Goal: Task Accomplishment & Management: Use online tool/utility

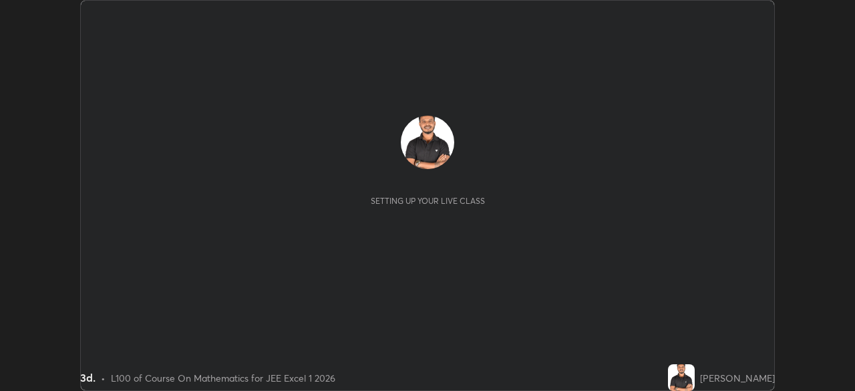
scroll to position [391, 854]
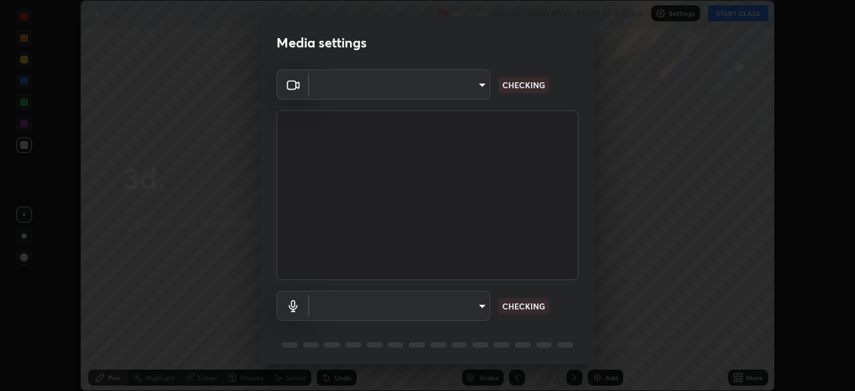
type input "05e465ff83a2709560b00517cc20afcec0d8c6759013130505a18faaf77a7109"
click at [472, 307] on body "Erase all 3d. Recording WAS SCHEDULED TO START AT 9:15 AM Settings START CLASS …" at bounding box center [427, 195] width 855 height 391
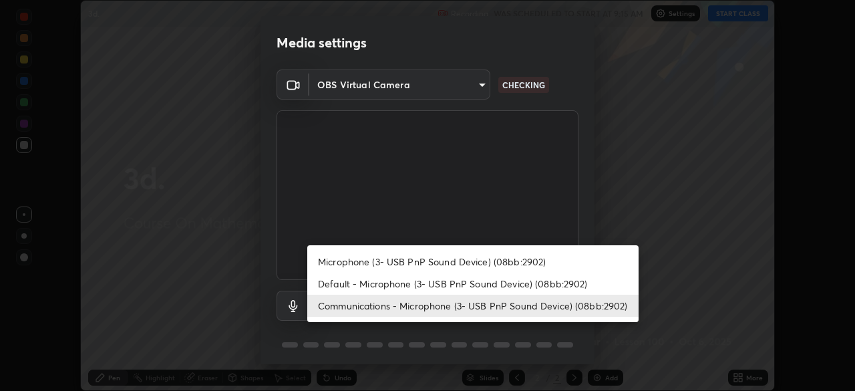
click at [473, 283] on li "Default - Microphone (3- USB PnP Sound Device) (08bb:2902)" at bounding box center [472, 284] width 331 height 22
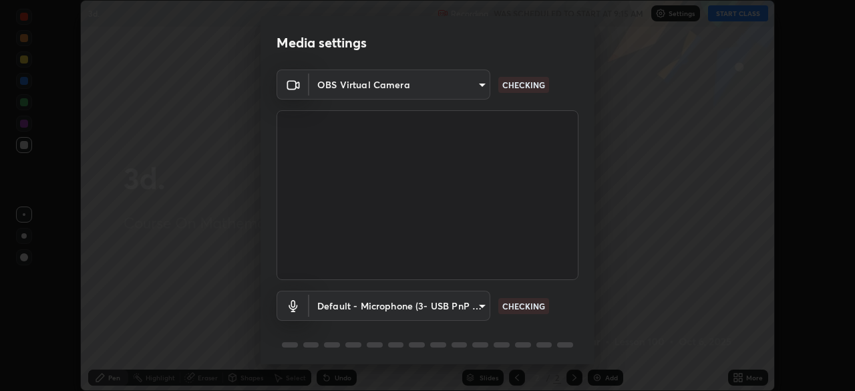
type input "default"
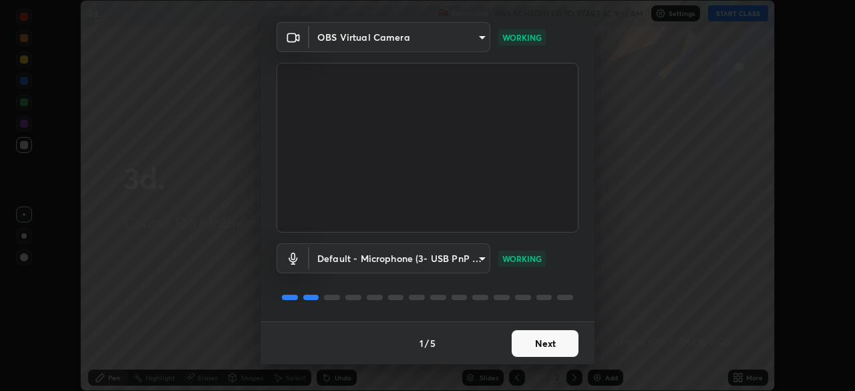
click at [536, 343] on button "Next" at bounding box center [545, 343] width 67 height 27
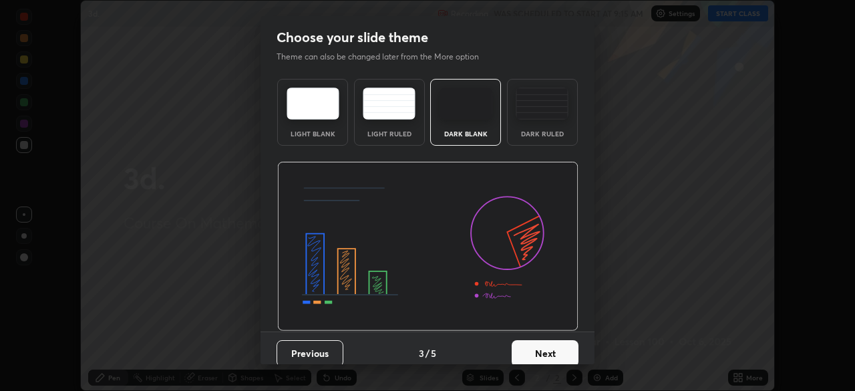
click at [533, 343] on button "Next" at bounding box center [545, 353] width 67 height 27
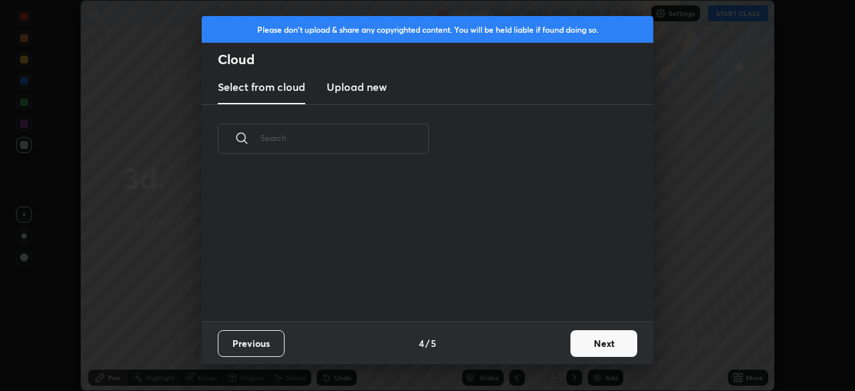
scroll to position [148, 429]
click at [593, 343] on button "Next" at bounding box center [603, 343] width 67 height 27
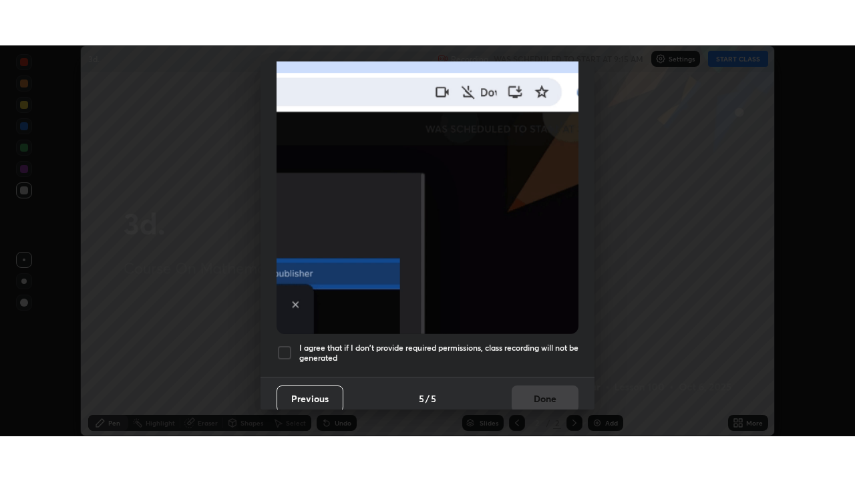
scroll to position [320, 0]
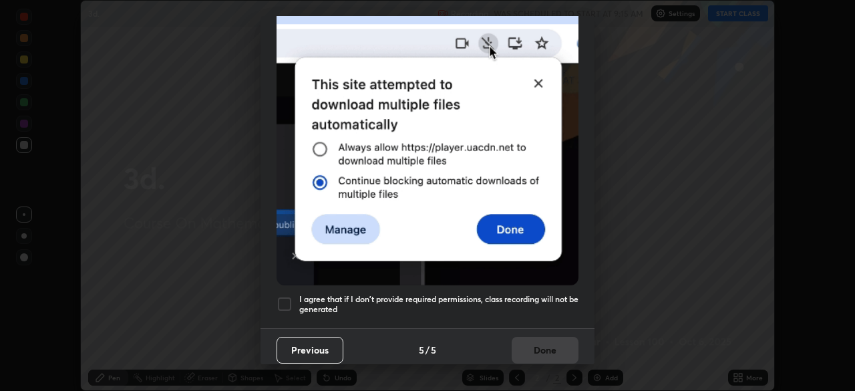
click at [534, 294] on h5 "I agree that if I don't provide required permissions, class recording will not …" at bounding box center [438, 304] width 279 height 21
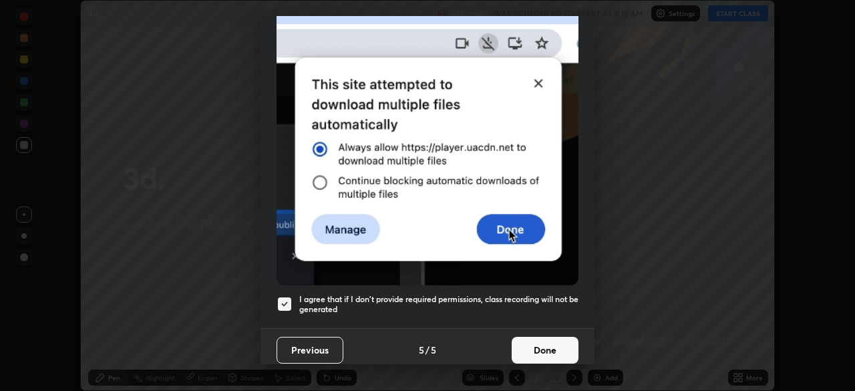
click at [541, 346] on button "Done" at bounding box center [545, 350] width 67 height 27
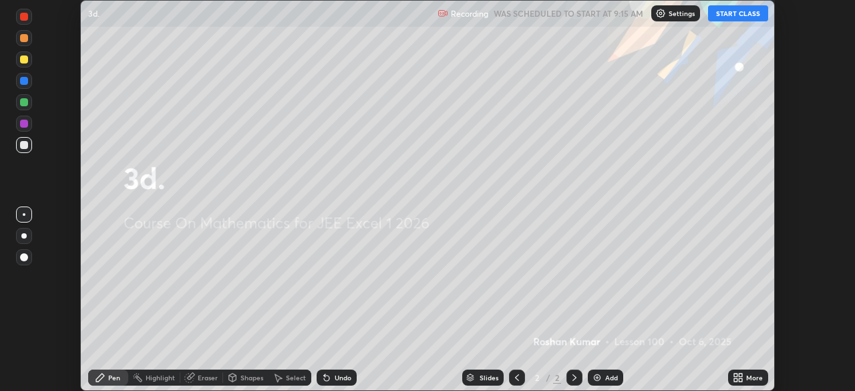
click at [739, 12] on button "START CLASS" at bounding box center [738, 13] width 60 height 16
click at [736, 375] on icon at bounding box center [735, 374] width 3 height 3
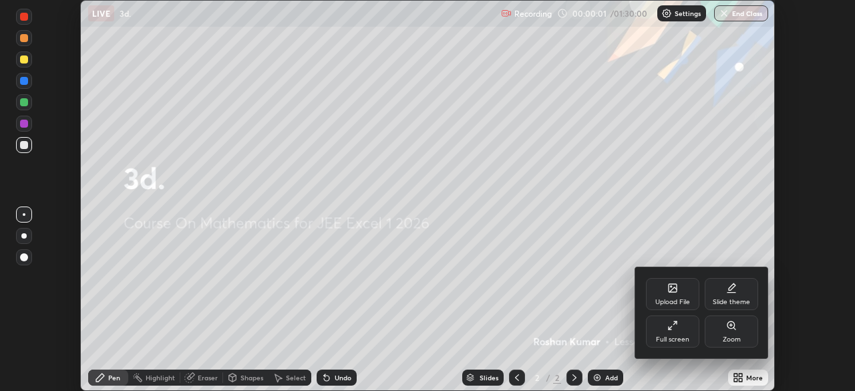
click at [677, 329] on icon at bounding box center [672, 325] width 11 height 11
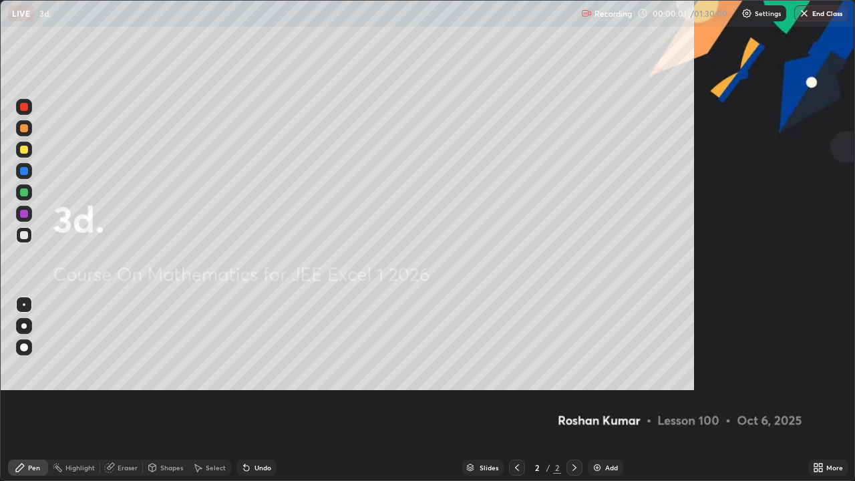
scroll to position [481, 855]
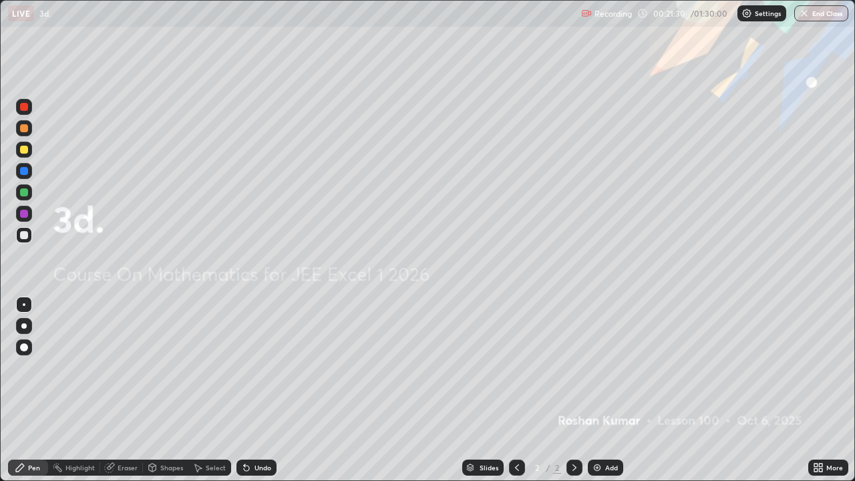
click at [595, 390] on img at bounding box center [597, 467] width 11 height 11
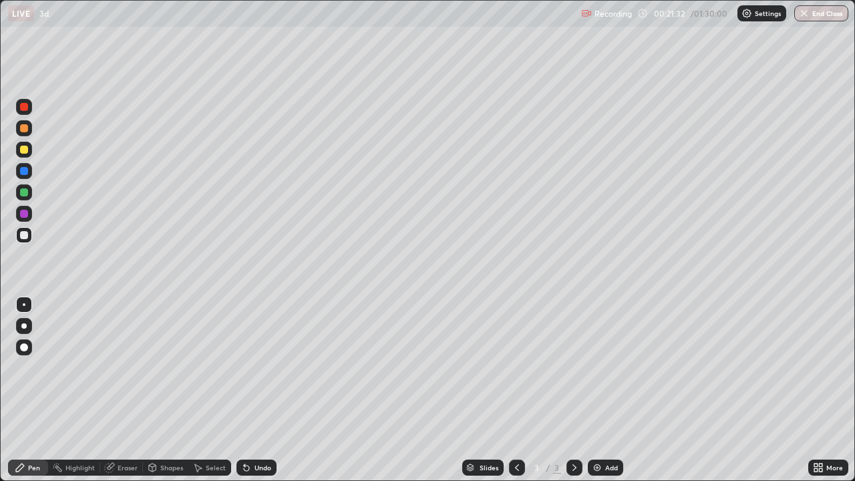
click at [27, 351] on div at bounding box center [24, 347] width 16 height 16
click at [22, 151] on div at bounding box center [24, 150] width 8 height 8
click at [27, 195] on div at bounding box center [24, 192] width 16 height 16
click at [25, 172] on div at bounding box center [24, 171] width 8 height 8
click at [22, 130] on div at bounding box center [24, 128] width 8 height 8
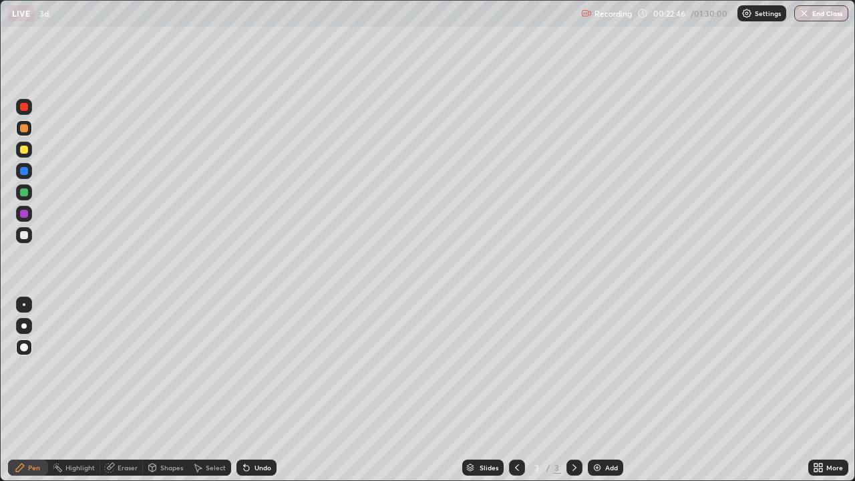
click at [24, 194] on div at bounding box center [24, 192] width 8 height 8
click at [23, 153] on div at bounding box center [24, 150] width 8 height 8
click at [25, 192] on div at bounding box center [24, 192] width 8 height 8
click at [25, 172] on div at bounding box center [24, 171] width 8 height 8
click at [24, 236] on div at bounding box center [24, 235] width 8 height 8
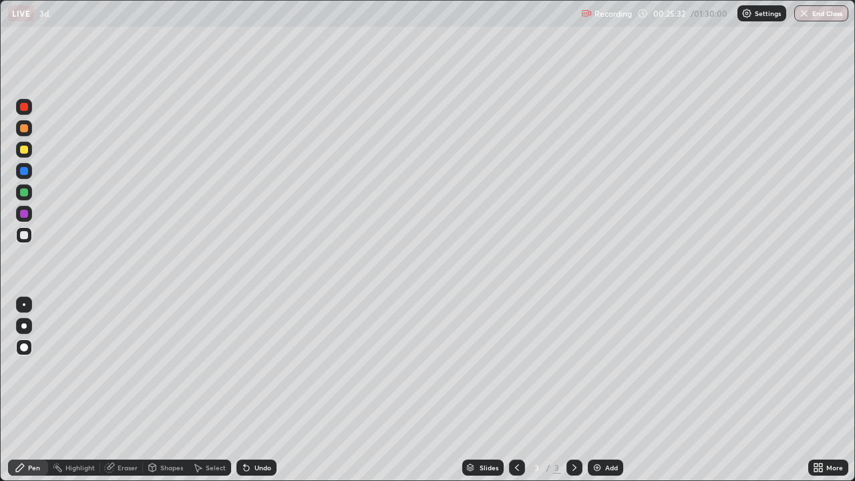
click at [24, 150] on div at bounding box center [24, 150] width 8 height 8
click at [25, 112] on div at bounding box center [24, 107] width 16 height 16
click at [596, 390] on img at bounding box center [597, 467] width 11 height 11
click at [23, 150] on div at bounding box center [24, 150] width 8 height 8
click at [25, 196] on div at bounding box center [24, 192] width 8 height 8
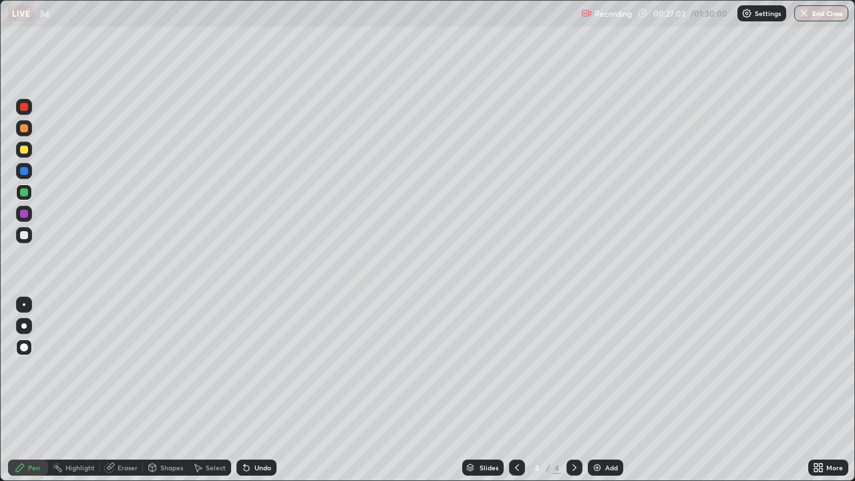
click at [23, 172] on div at bounding box center [24, 171] width 8 height 8
click at [24, 132] on div at bounding box center [24, 128] width 8 height 8
click at [21, 236] on div at bounding box center [24, 235] width 8 height 8
click at [514, 390] on icon at bounding box center [517, 467] width 11 height 11
click at [23, 108] on div at bounding box center [24, 107] width 8 height 8
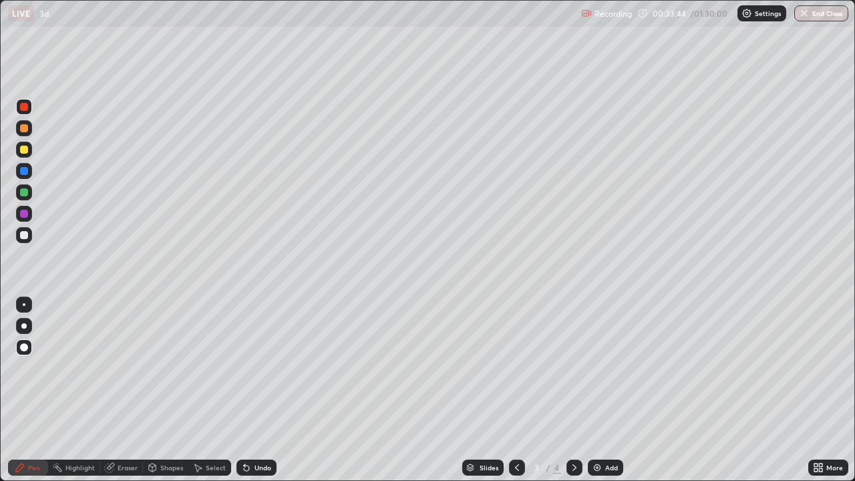
click at [572, 390] on icon at bounding box center [574, 467] width 11 height 11
click at [594, 390] on img at bounding box center [597, 467] width 11 height 11
click at [25, 130] on div at bounding box center [24, 128] width 8 height 8
click at [21, 194] on div at bounding box center [24, 192] width 8 height 8
click at [24, 174] on div at bounding box center [24, 171] width 8 height 8
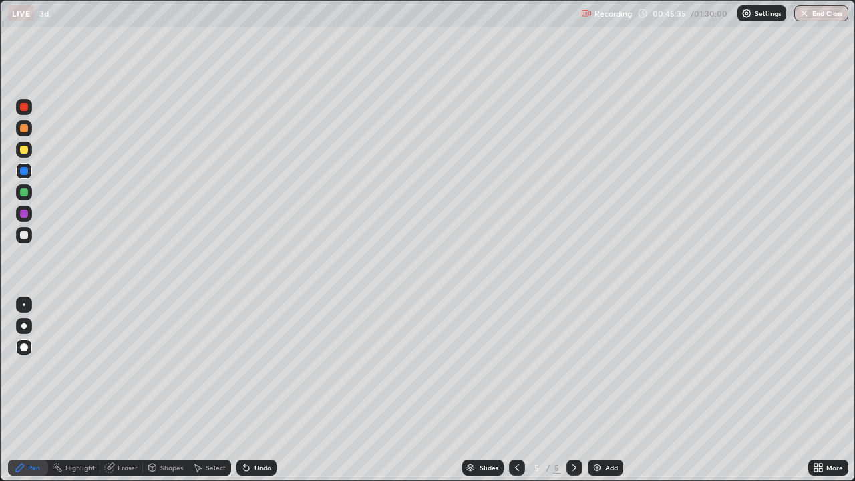
click at [23, 195] on div at bounding box center [24, 192] width 8 height 8
click at [25, 106] on div at bounding box center [24, 107] width 8 height 8
click at [24, 128] on div at bounding box center [24, 128] width 8 height 8
click at [26, 153] on div at bounding box center [24, 150] width 8 height 8
click at [23, 214] on div at bounding box center [24, 214] width 8 height 8
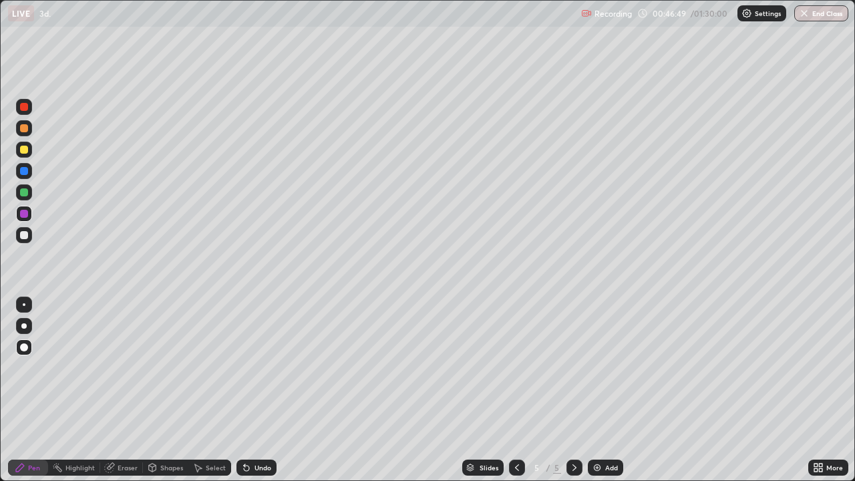
click at [23, 172] on div at bounding box center [24, 171] width 8 height 8
click at [25, 236] on div at bounding box center [24, 235] width 8 height 8
click at [24, 129] on div at bounding box center [24, 128] width 8 height 8
click at [25, 190] on div at bounding box center [24, 192] width 8 height 8
click at [23, 132] on div at bounding box center [24, 128] width 8 height 8
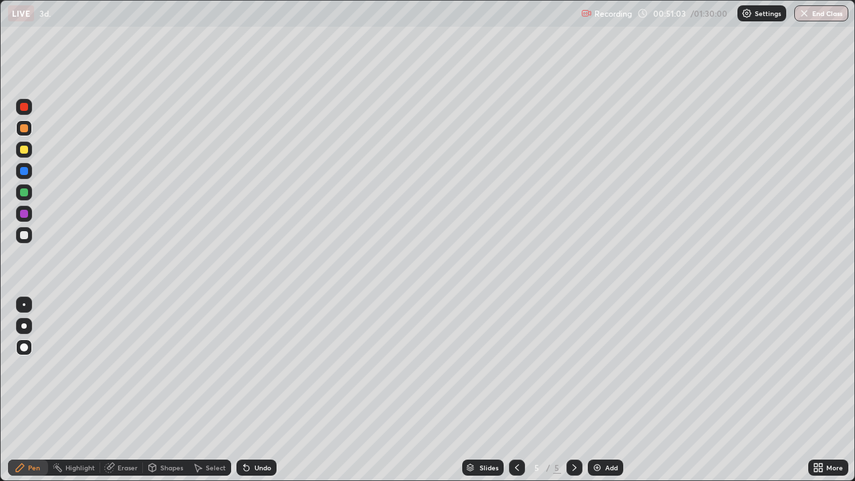
click at [24, 151] on div at bounding box center [24, 150] width 8 height 8
click at [23, 130] on div at bounding box center [24, 128] width 8 height 8
click at [23, 170] on div at bounding box center [24, 171] width 8 height 8
click at [596, 390] on img at bounding box center [597, 467] width 11 height 11
click at [23, 108] on div at bounding box center [24, 107] width 8 height 8
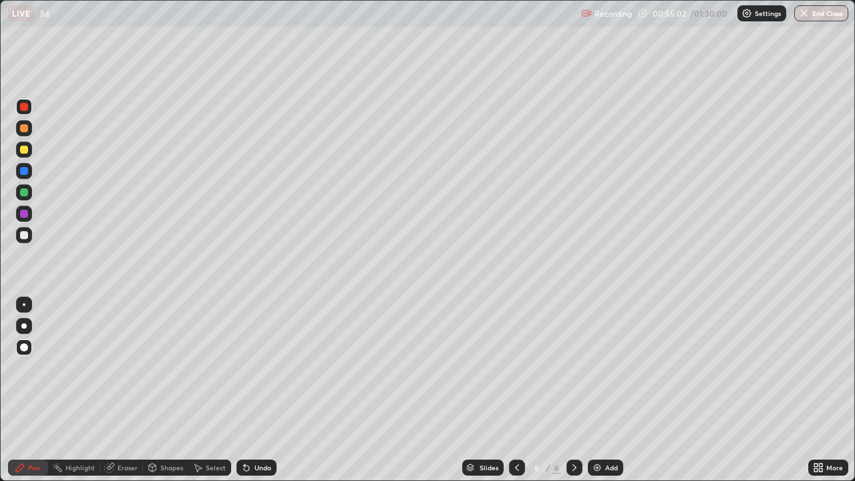
click at [23, 150] on div at bounding box center [24, 150] width 8 height 8
click at [25, 214] on div at bounding box center [24, 214] width 8 height 8
click at [26, 238] on div at bounding box center [24, 235] width 8 height 8
click at [25, 193] on div at bounding box center [24, 192] width 8 height 8
click at [23, 172] on div at bounding box center [24, 171] width 8 height 8
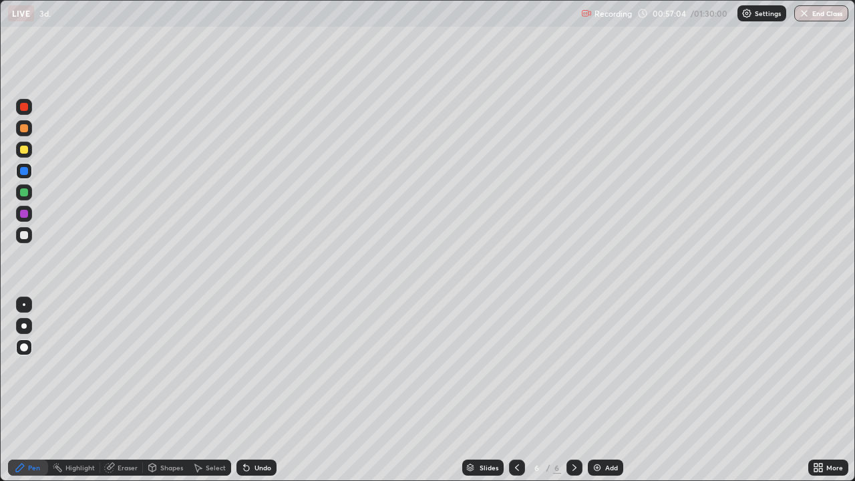
click at [22, 237] on div at bounding box center [24, 235] width 8 height 8
click at [24, 147] on div at bounding box center [24, 150] width 8 height 8
click at [25, 171] on div at bounding box center [24, 171] width 8 height 8
click at [29, 235] on div at bounding box center [24, 235] width 16 height 16
click at [25, 190] on div at bounding box center [24, 192] width 8 height 8
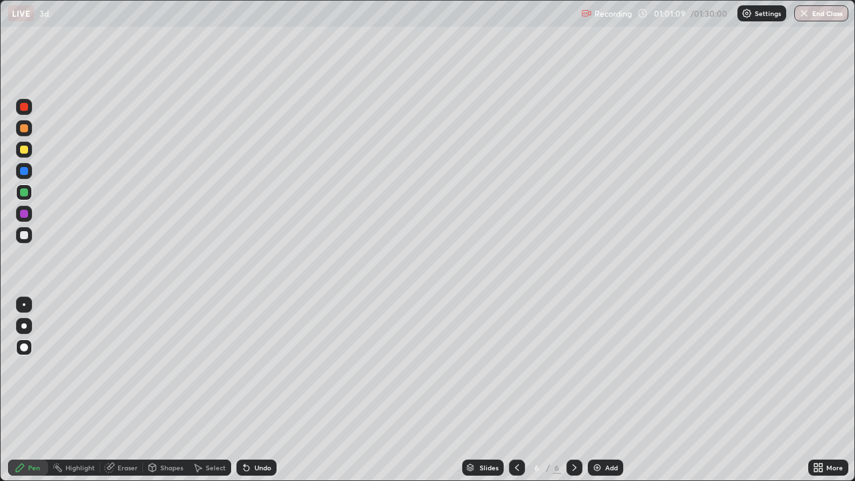
click at [24, 152] on div at bounding box center [24, 150] width 8 height 8
click at [599, 390] on img at bounding box center [597, 467] width 11 height 11
click at [27, 194] on div at bounding box center [24, 192] width 8 height 8
click at [23, 214] on div at bounding box center [24, 214] width 8 height 8
click at [516, 390] on icon at bounding box center [517, 467] width 11 height 11
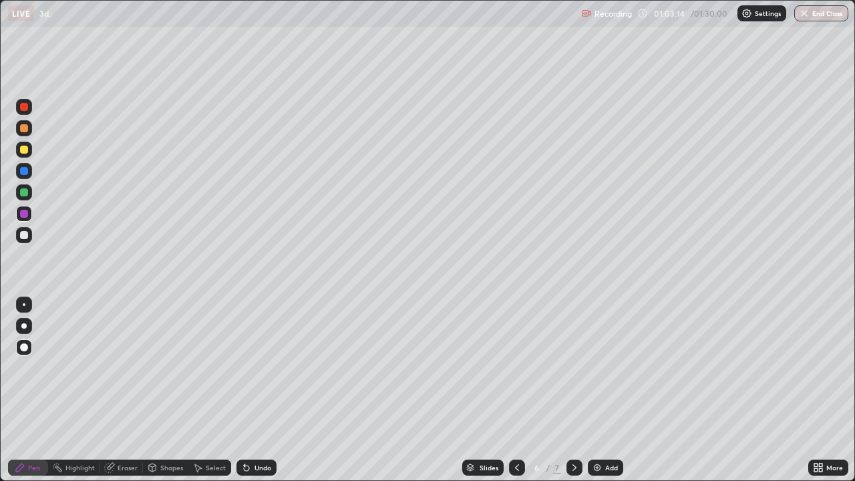
click at [573, 390] on icon at bounding box center [574, 467] width 11 height 11
click at [516, 390] on icon at bounding box center [517, 467] width 11 height 11
click at [572, 390] on icon at bounding box center [574, 467] width 11 height 11
click at [594, 390] on img at bounding box center [597, 467] width 11 height 11
click at [23, 148] on div at bounding box center [24, 150] width 8 height 8
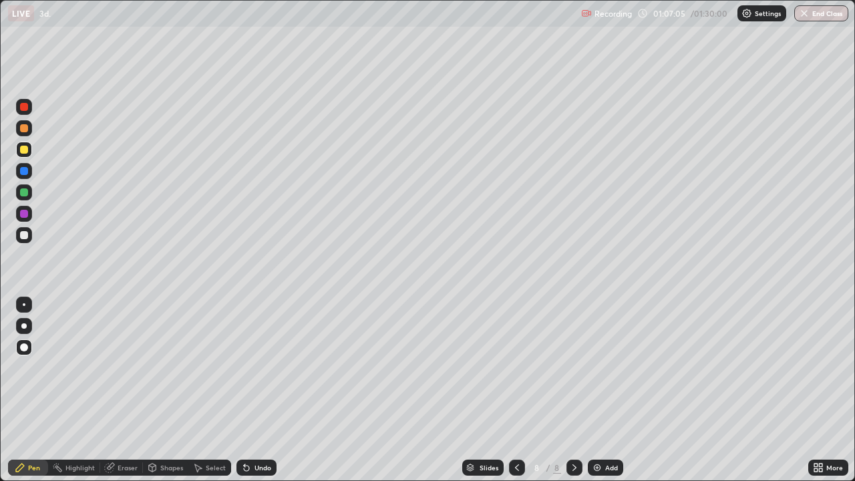
click at [24, 217] on div at bounding box center [24, 214] width 8 height 8
click at [23, 172] on div at bounding box center [24, 171] width 8 height 8
click at [24, 129] on div at bounding box center [24, 128] width 8 height 8
click at [22, 171] on div at bounding box center [24, 171] width 8 height 8
click at [27, 152] on div at bounding box center [24, 150] width 8 height 8
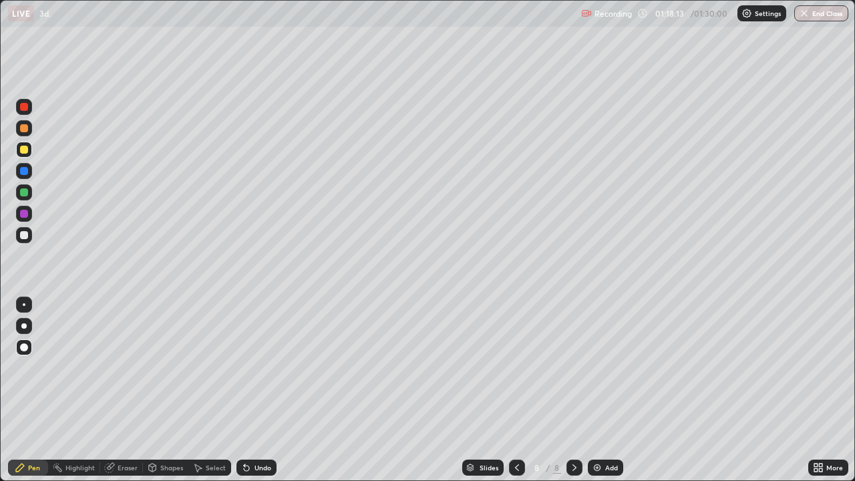
click at [25, 190] on div at bounding box center [24, 192] width 8 height 8
click at [23, 236] on div at bounding box center [24, 235] width 8 height 8
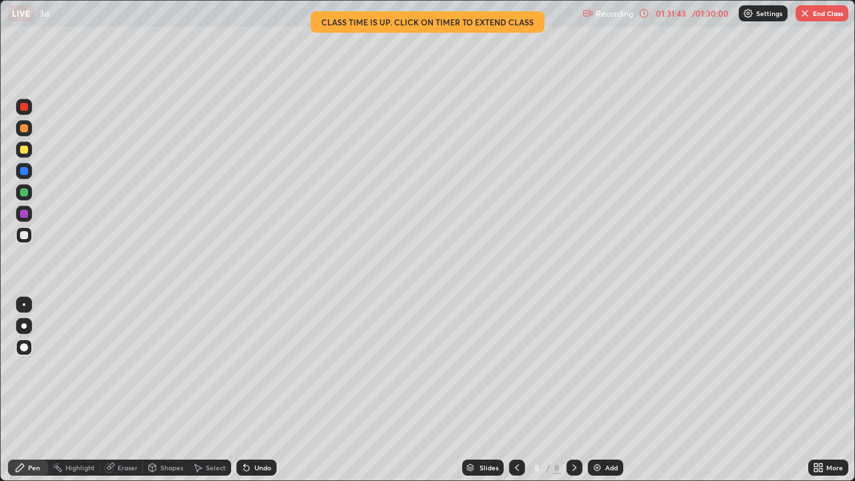
click at [831, 18] on button "End Class" at bounding box center [822, 13] width 53 height 16
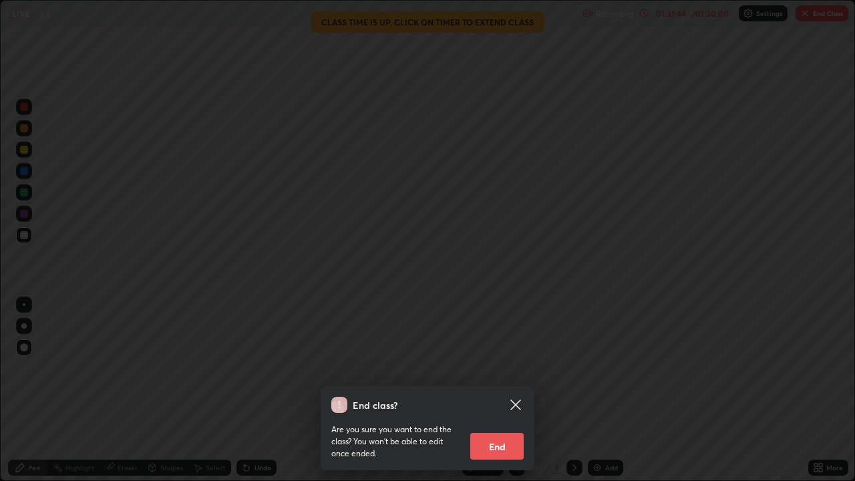
click at [498, 390] on button "End" at bounding box center [496, 446] width 53 height 27
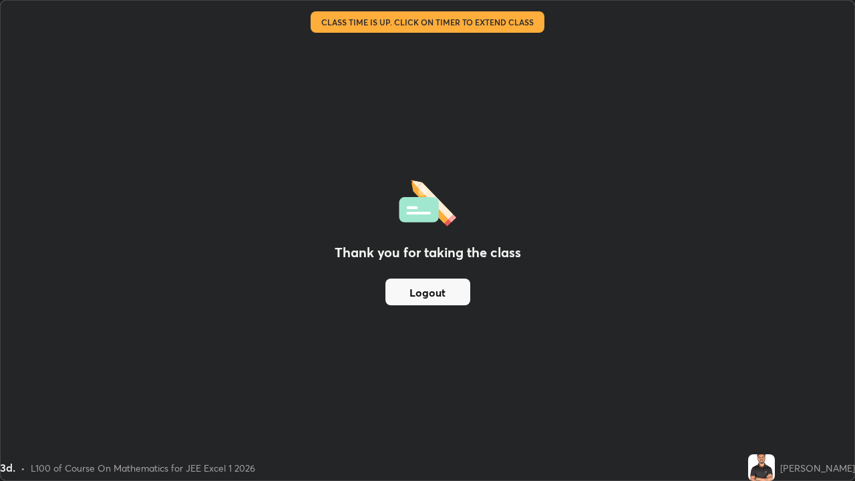
click at [454, 294] on button "Logout" at bounding box center [427, 292] width 85 height 27
